Goal: Book appointment/travel/reservation

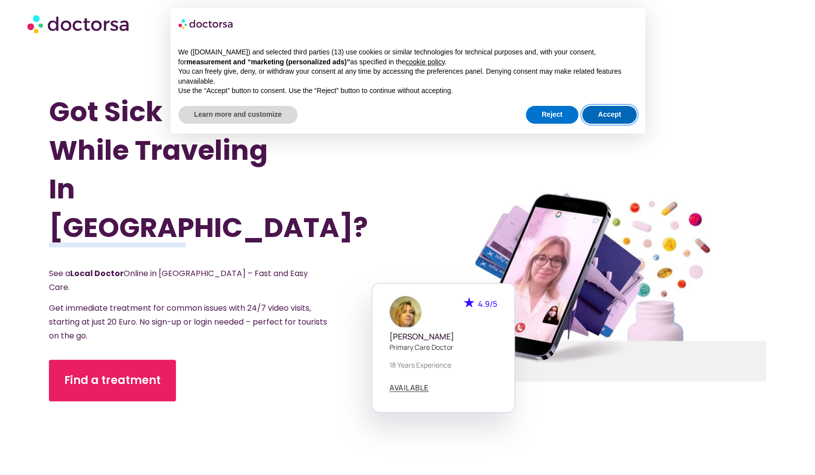
click at [599, 111] on button "Accept" at bounding box center [609, 115] width 55 height 18
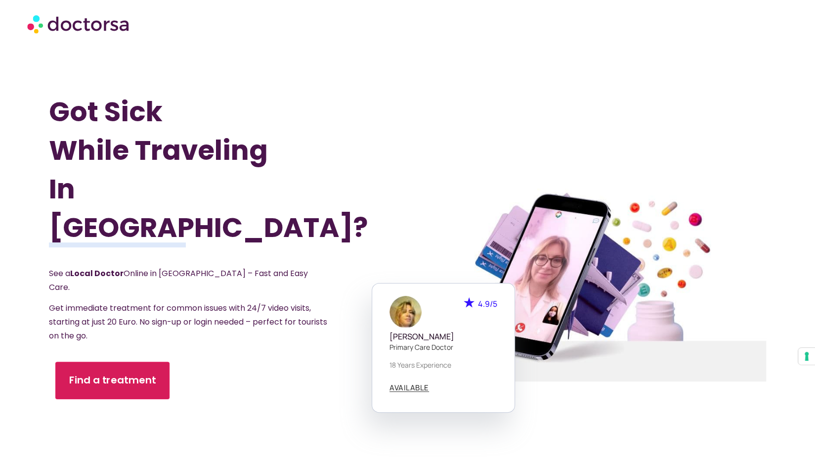
click at [114, 373] on span "Find a treatment" at bounding box center [112, 380] width 87 height 14
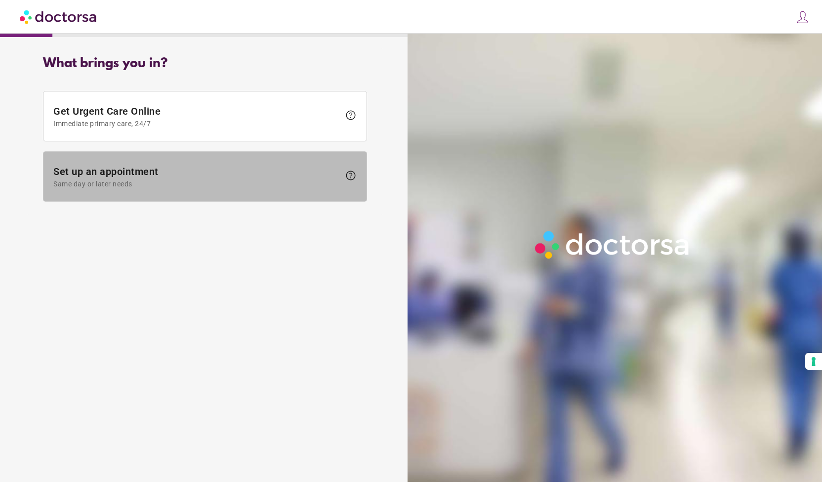
click at [108, 166] on span "Set up an appointment Same day or later needs" at bounding box center [196, 177] width 287 height 22
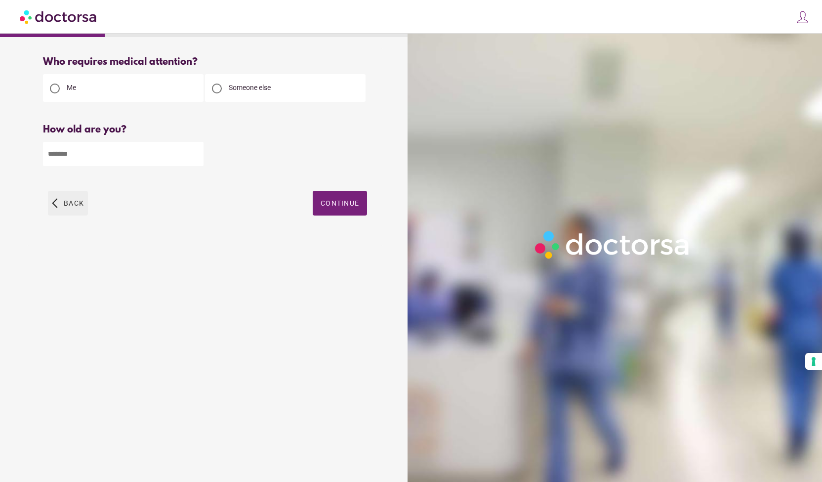
click at [58, 211] on span "button" at bounding box center [68, 203] width 40 height 25
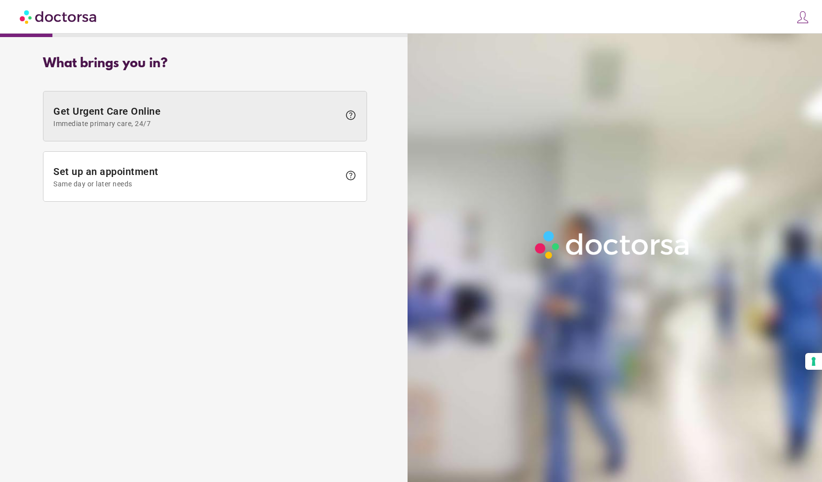
click at [130, 115] on span "Get Urgent Care Online Immediate primary care, 24/7" at bounding box center [196, 116] width 287 height 22
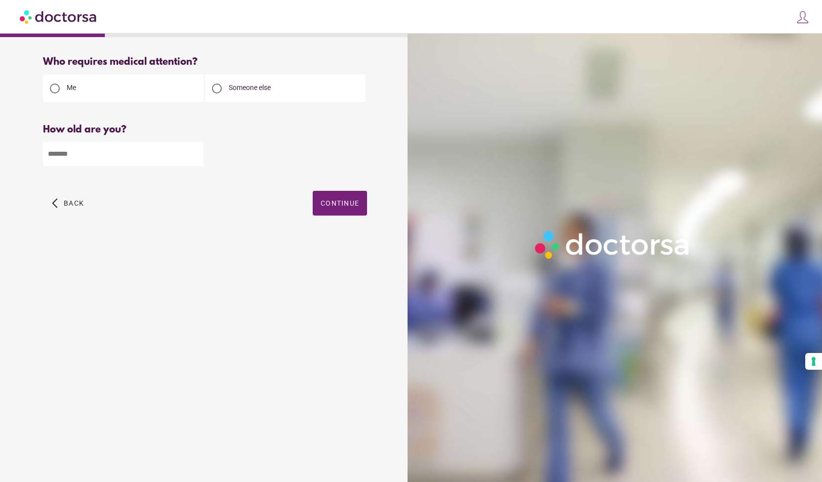
click at [78, 157] on input "number" at bounding box center [123, 154] width 161 height 24
type input "**"
click at [322, 204] on span "Continue" at bounding box center [340, 203] width 39 height 8
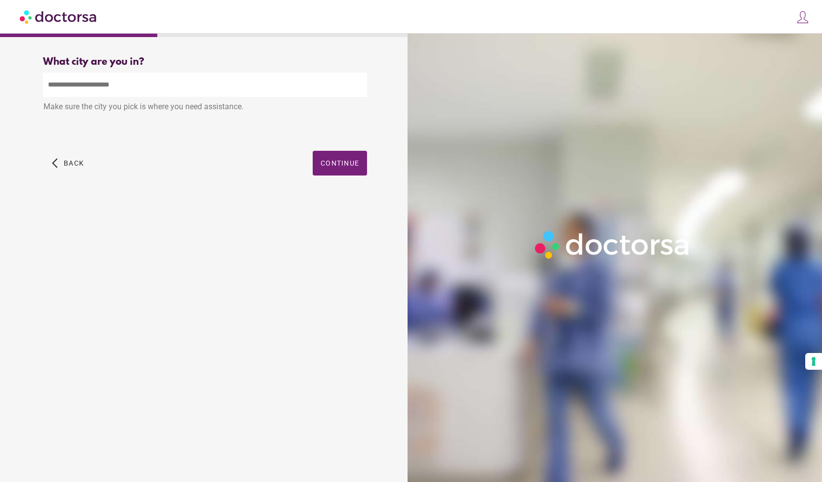
click at [117, 90] on input "text" at bounding box center [205, 85] width 324 height 24
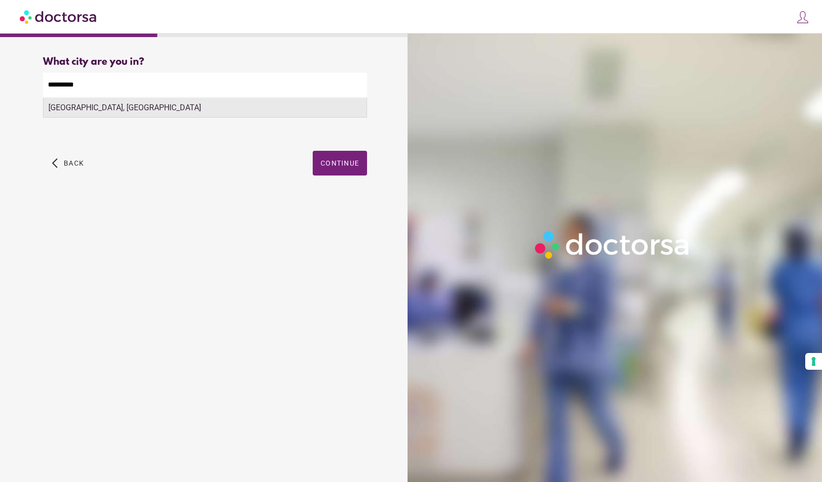
click at [99, 111] on div "Tübingen, Germany" at bounding box center [204, 108] width 323 height 20
type input "**********"
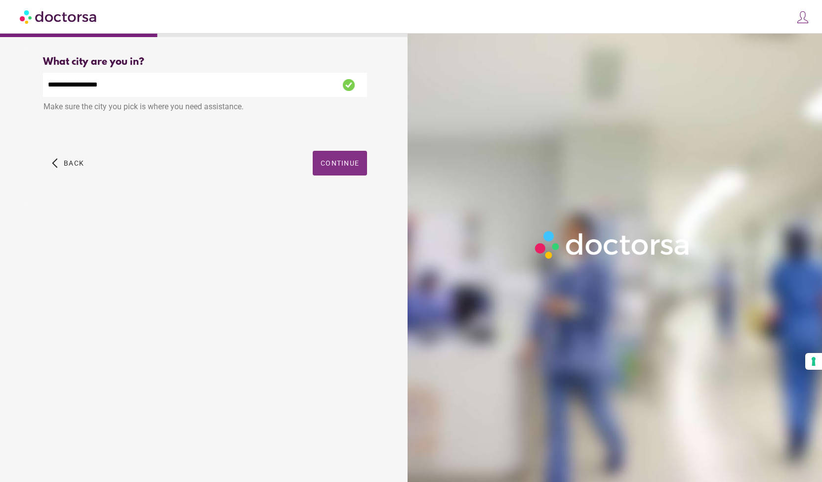
click at [331, 167] on span "Continue" at bounding box center [340, 163] width 39 height 8
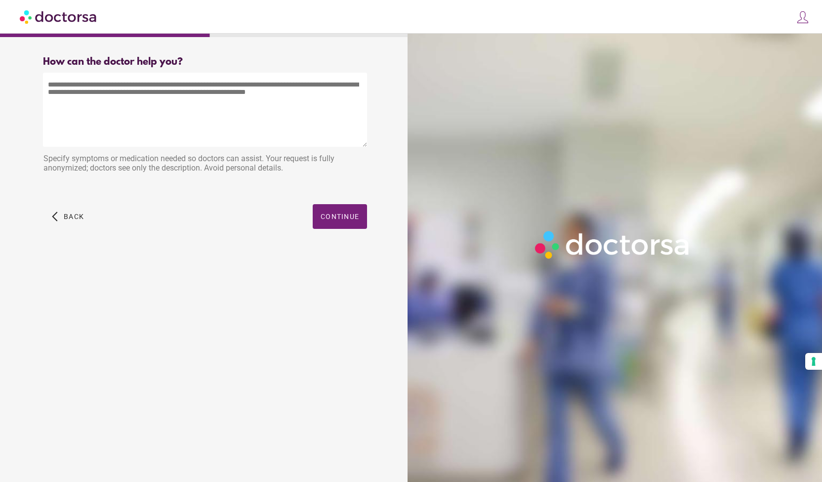
click at [215, 123] on textarea at bounding box center [205, 110] width 324 height 74
click at [56, 222] on span "button" at bounding box center [68, 216] width 40 height 25
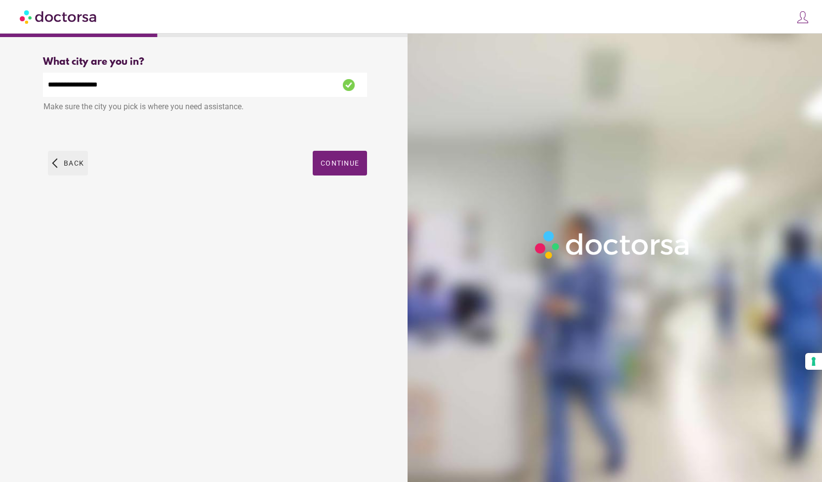
click at [62, 164] on span "button" at bounding box center [68, 163] width 40 height 25
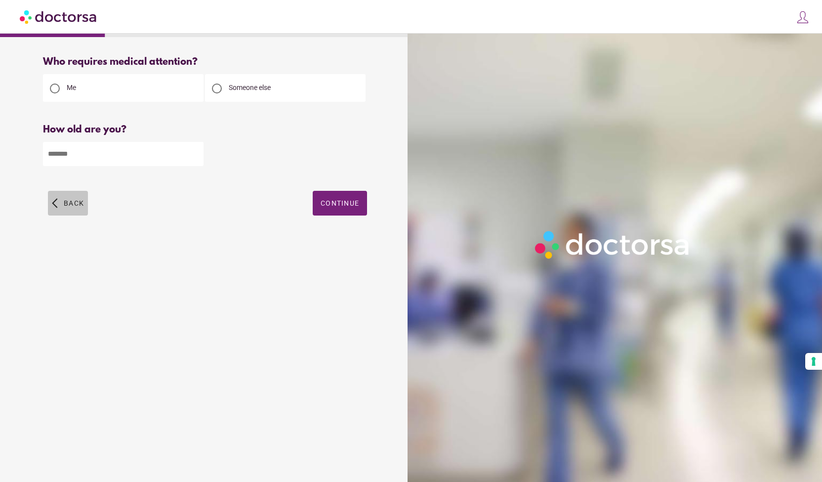
click at [69, 202] on span "Back" at bounding box center [74, 203] width 20 height 8
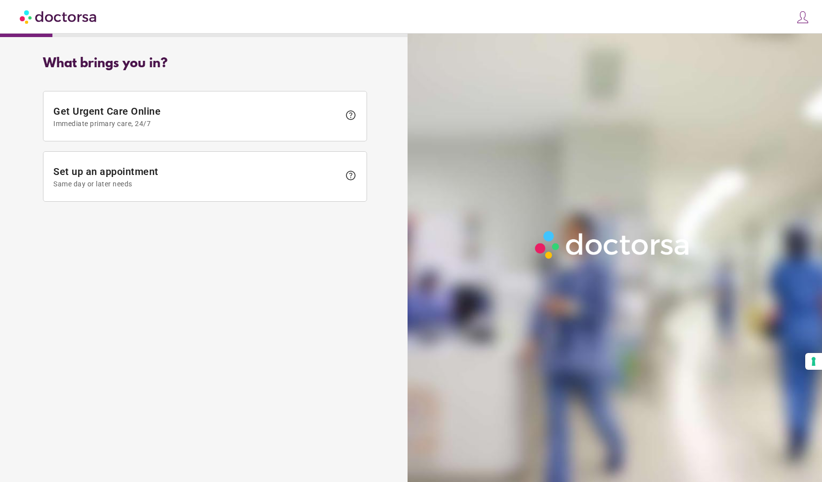
click at [548, 241] on img at bounding box center [613, 244] width 165 height 37
drag, startPoint x: 548, startPoint y: 241, endPoint x: 518, endPoint y: 240, distance: 30.2
click at [518, 240] on div at bounding box center [618, 275] width 420 height 482
